Goal: Information Seeking & Learning: Understand process/instructions

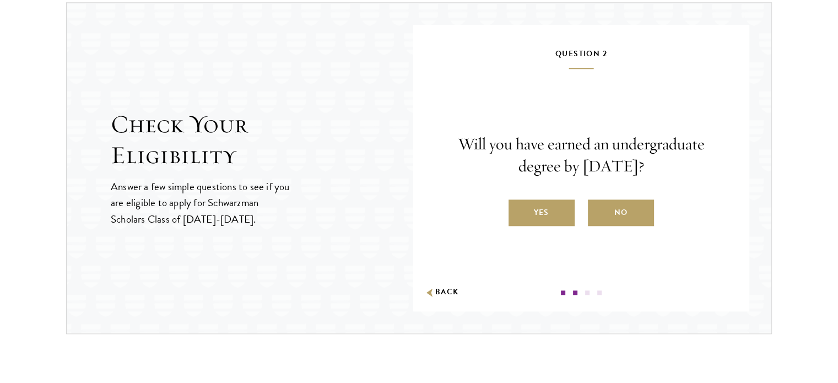
click at [552, 204] on label "Yes" at bounding box center [541, 212] width 66 height 26
click at [518, 204] on input "Yes" at bounding box center [513, 205] width 10 height 10
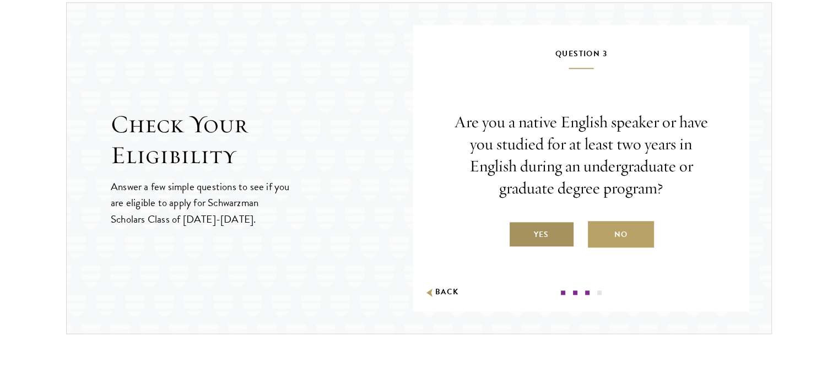
click at [546, 234] on label "Yes" at bounding box center [541, 234] width 66 height 26
click at [518, 232] on input "Yes" at bounding box center [513, 228] width 10 height 10
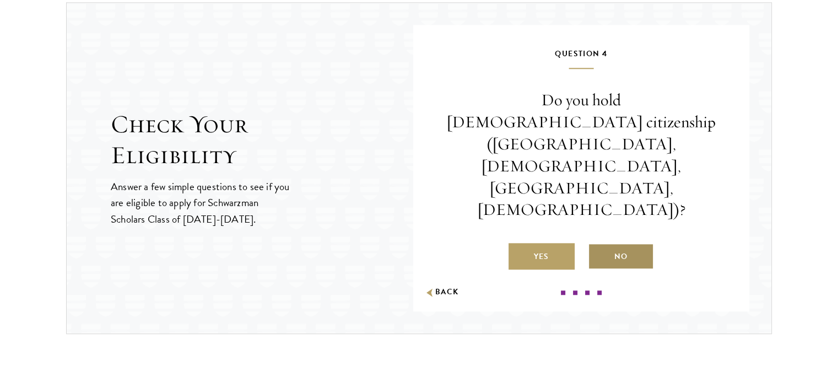
click at [615, 243] on label "No" at bounding box center [621, 256] width 66 height 26
click at [598, 245] on input "No" at bounding box center [593, 250] width 10 height 10
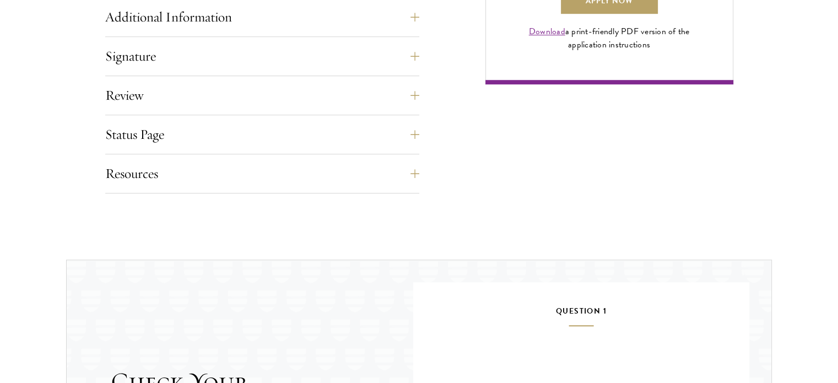
scroll to position [930, 0]
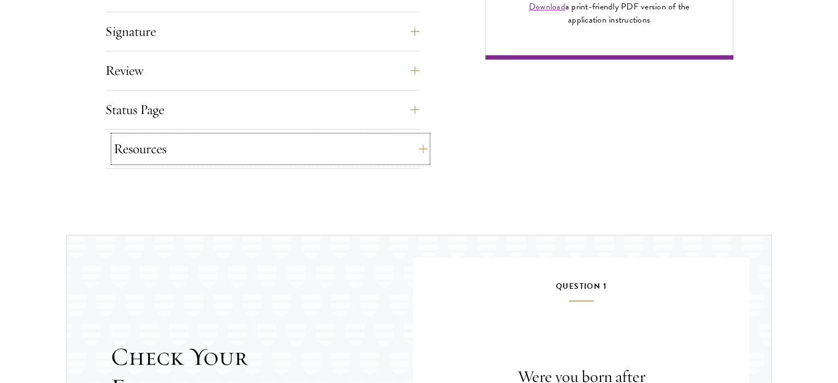
click at [207, 150] on button "Resources" at bounding box center [270, 149] width 314 height 26
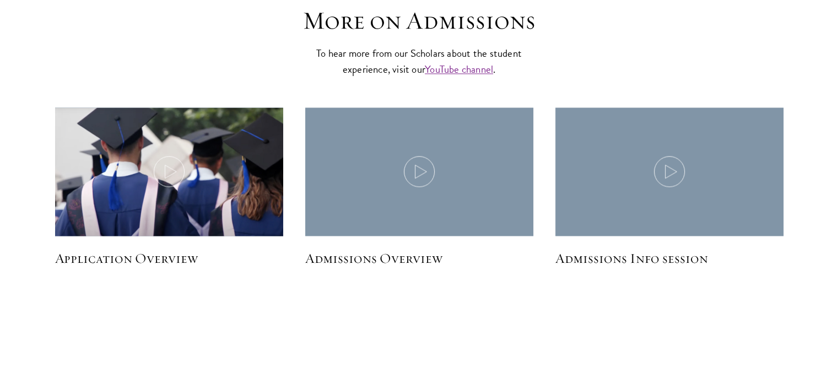
scroll to position [1685, 0]
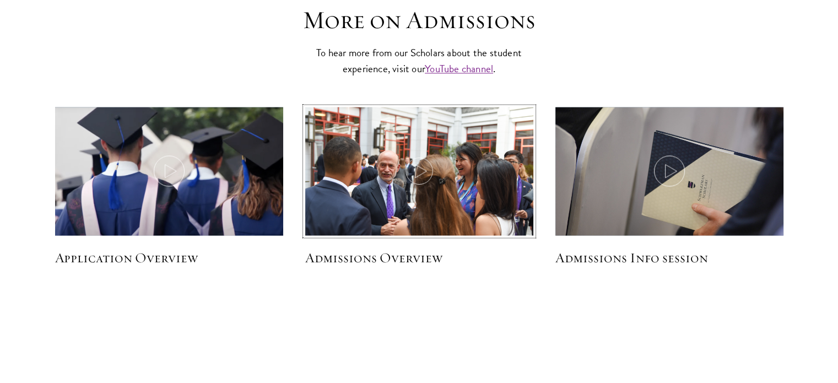
click at [311, 192] on img at bounding box center [419, 183] width 242 height 162
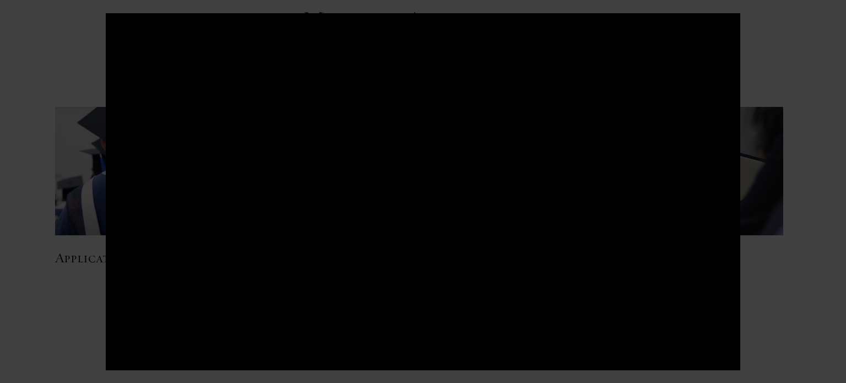
click at [45, 238] on div at bounding box center [423, 191] width 846 height 383
